Goal: Check status

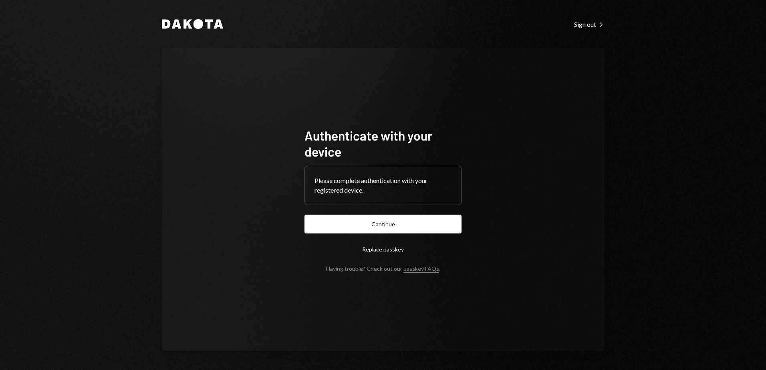
click at [403, 222] on button "Continue" at bounding box center [383, 224] width 157 height 19
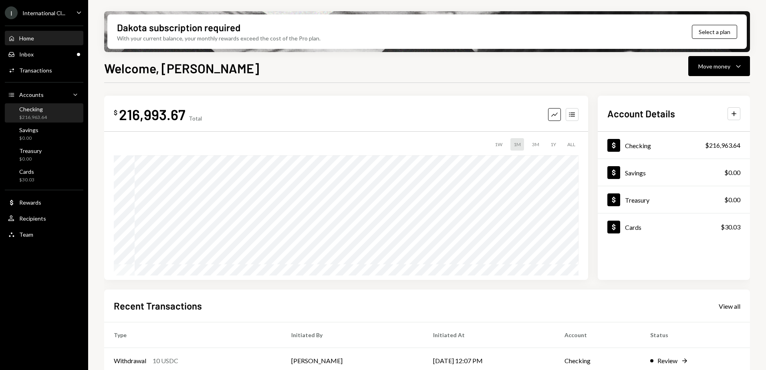
click at [51, 113] on div "Checking $216,963.64" at bounding box center [44, 113] width 72 height 15
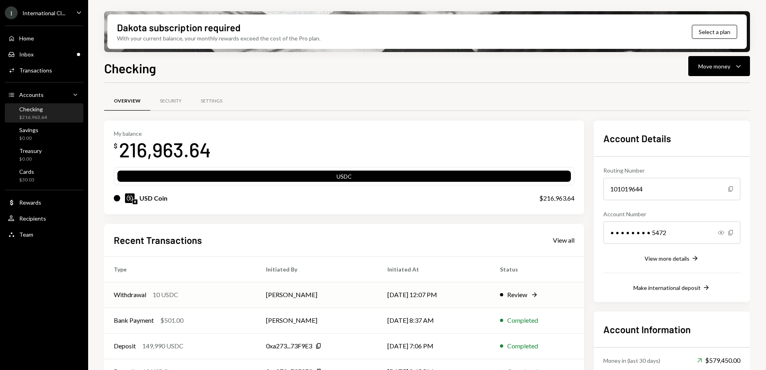
click at [324, 294] on td "Dorothy Esterhuysen" at bounding box center [318, 295] width 122 height 26
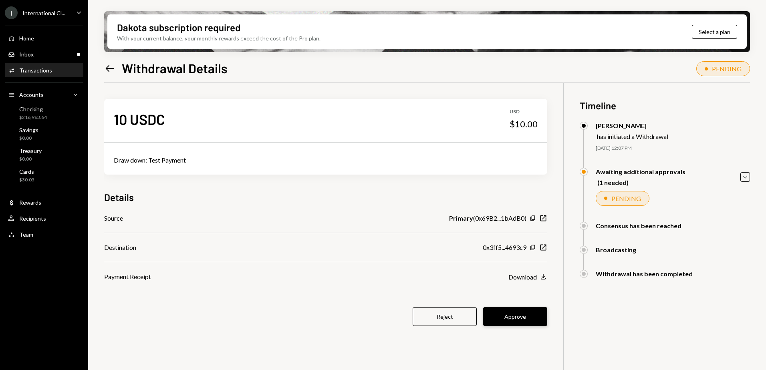
click at [528, 317] on button "Approve" at bounding box center [515, 316] width 64 height 19
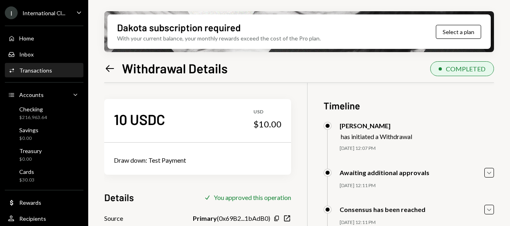
scroll to position [68, 0]
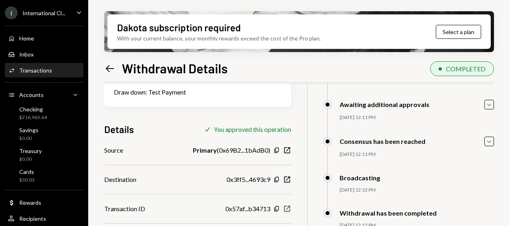
click at [287, 208] on icon "button" at bounding box center [287, 209] width 6 height 6
